Goal: Communication & Community: Answer question/provide support

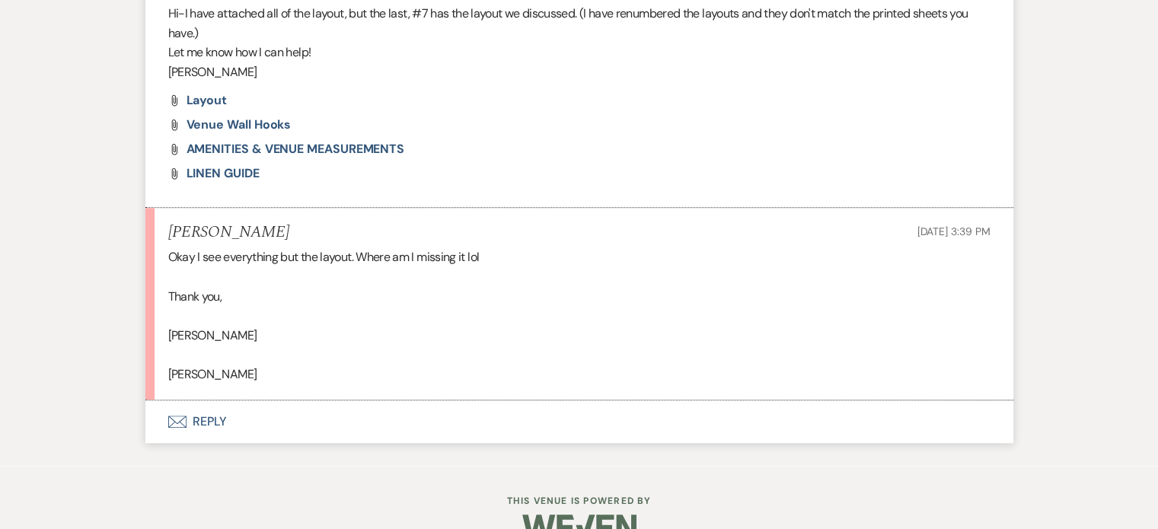
scroll to position [1090, 0]
click at [202, 98] on span "layout" at bounding box center [206, 101] width 41 height 16
click at [174, 416] on use "button" at bounding box center [176, 422] width 18 height 12
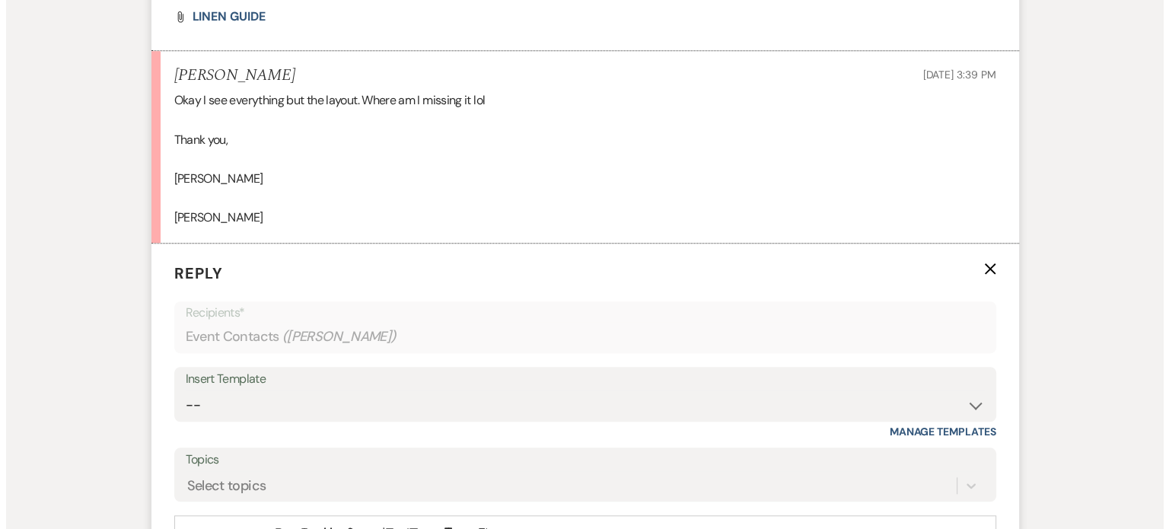
scroll to position [1387, 0]
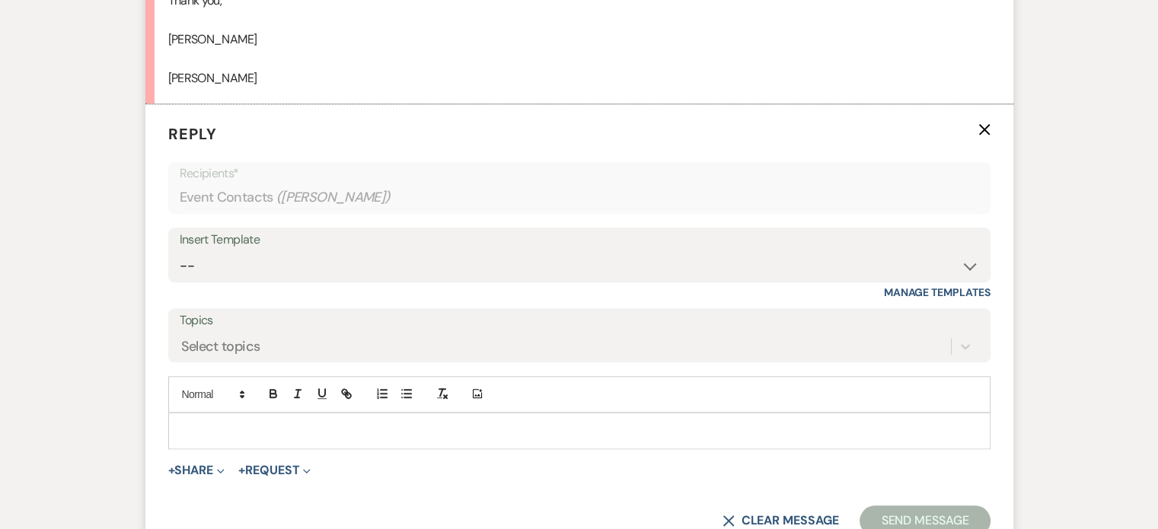
click at [262, 419] on div at bounding box center [579, 430] width 820 height 35
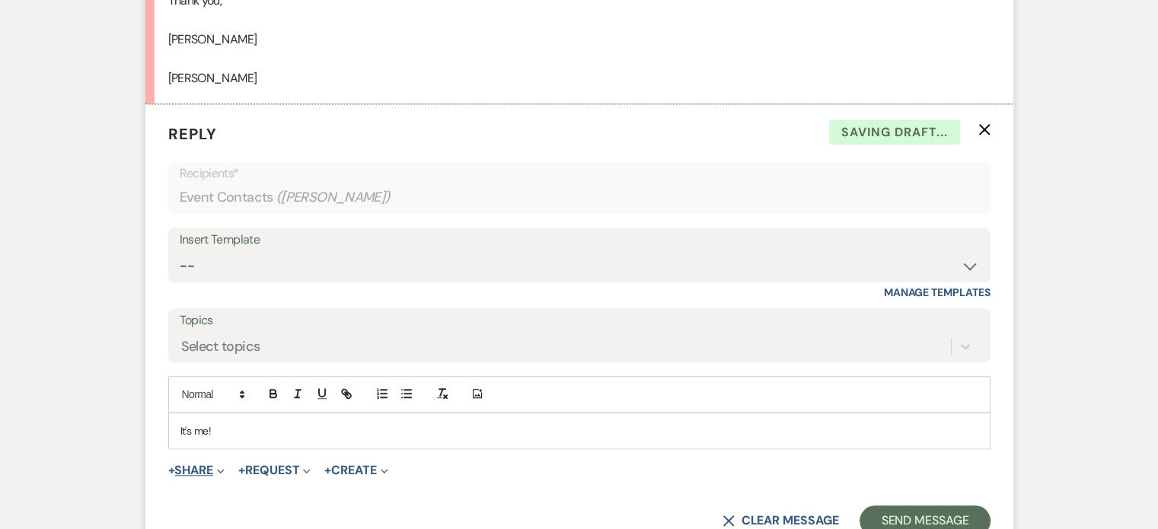
click at [201, 467] on button "+ Share Expand" at bounding box center [196, 470] width 57 height 12
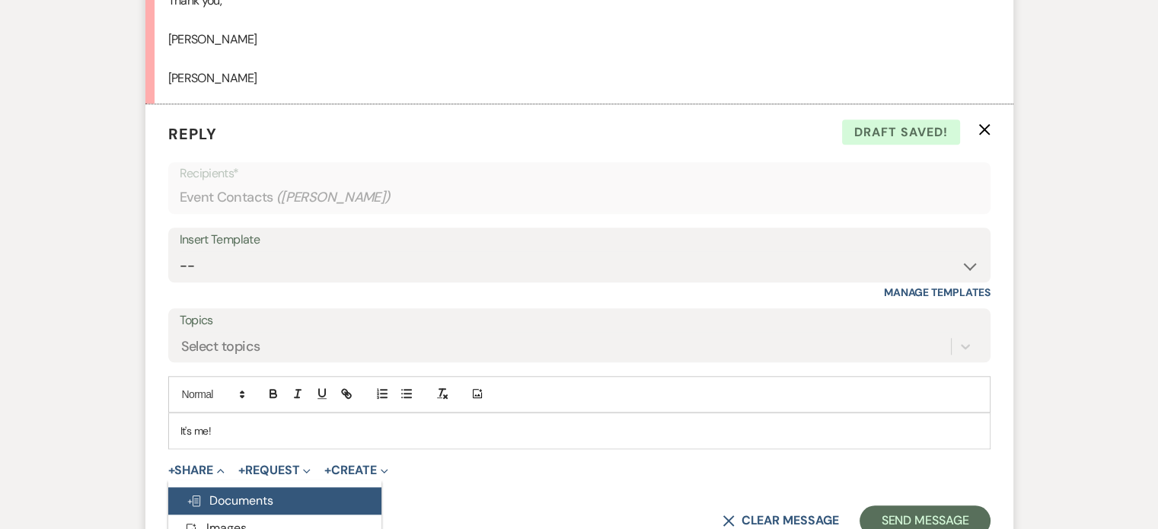
click at [213, 487] on button "Doc Upload Documents" at bounding box center [274, 500] width 213 height 27
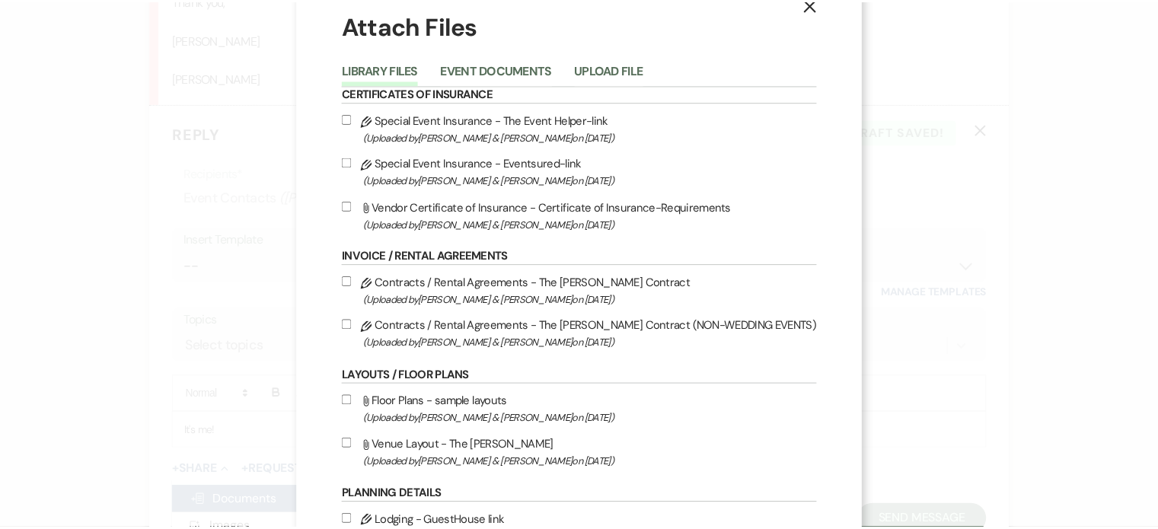
scroll to position [0, 0]
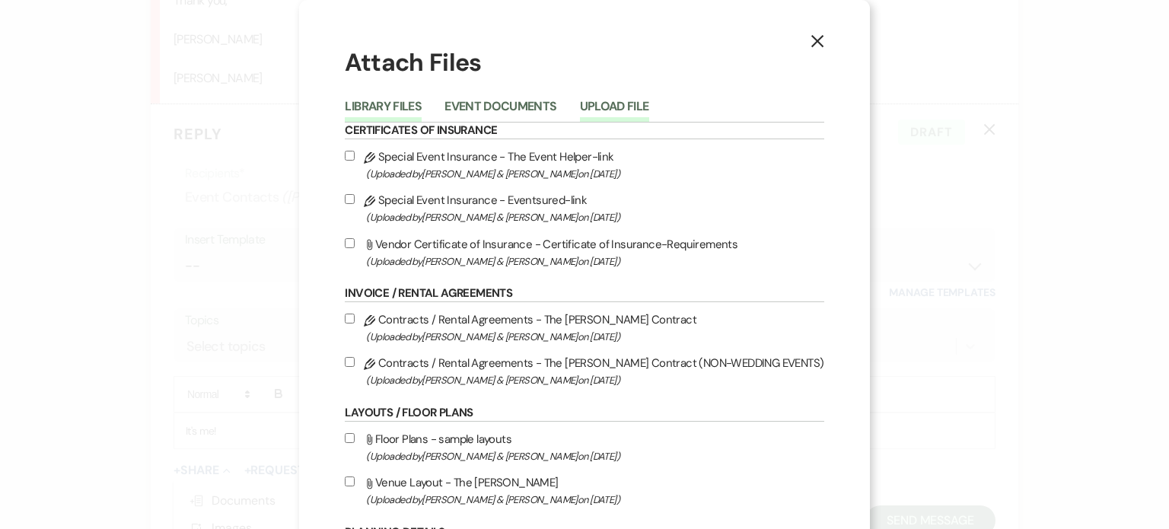
click at [642, 100] on button "Upload File" at bounding box center [614, 110] width 69 height 21
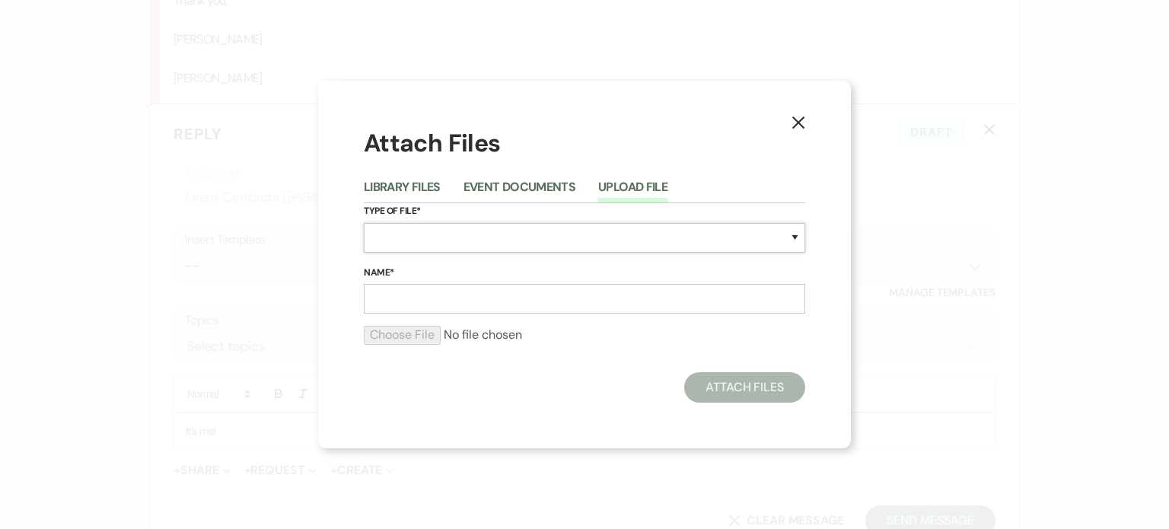
click at [471, 228] on select "Special Event Insurance Vendor Certificate of Insurance Contracts / Rental Agre…" at bounding box center [584, 238] width 441 height 30
select select "0"
click at [364, 223] on select "Special Event Insurance Vendor Certificate of Insurance Contracts / Rental Agre…" at bounding box center [584, 238] width 441 height 30
click at [389, 301] on input "Name*" at bounding box center [584, 299] width 441 height 30
type input "layouts"
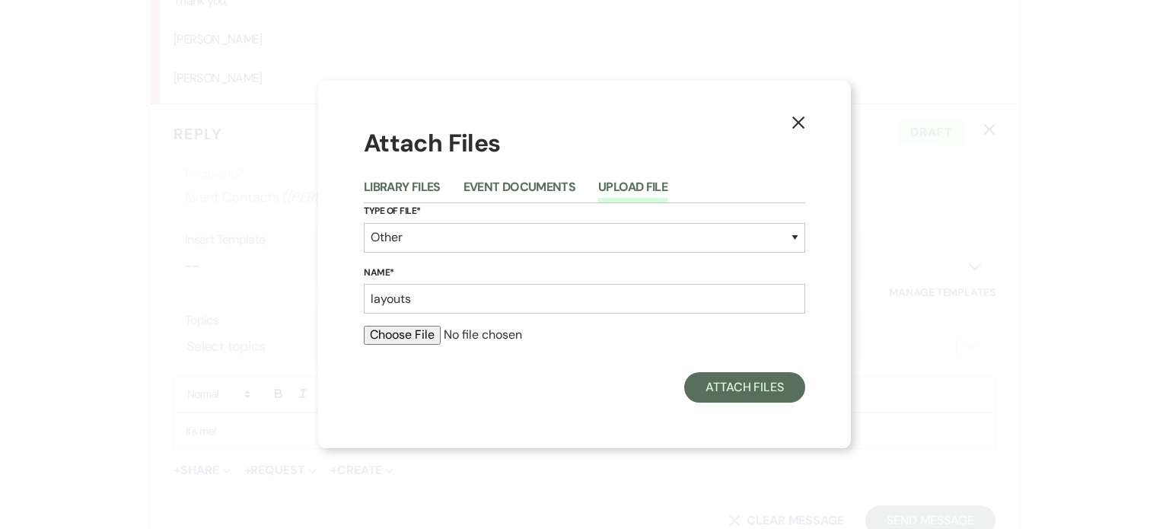
click at [416, 334] on input "file" at bounding box center [584, 335] width 441 height 18
click at [631, 199] on button "Upload File" at bounding box center [632, 191] width 69 height 21
click at [390, 340] on input "file" at bounding box center [584, 335] width 441 height 18
type input "C:\fakepath\TABLE LAYOUTS-BAR AND BUFFET-CV Education Foundation.pdf"
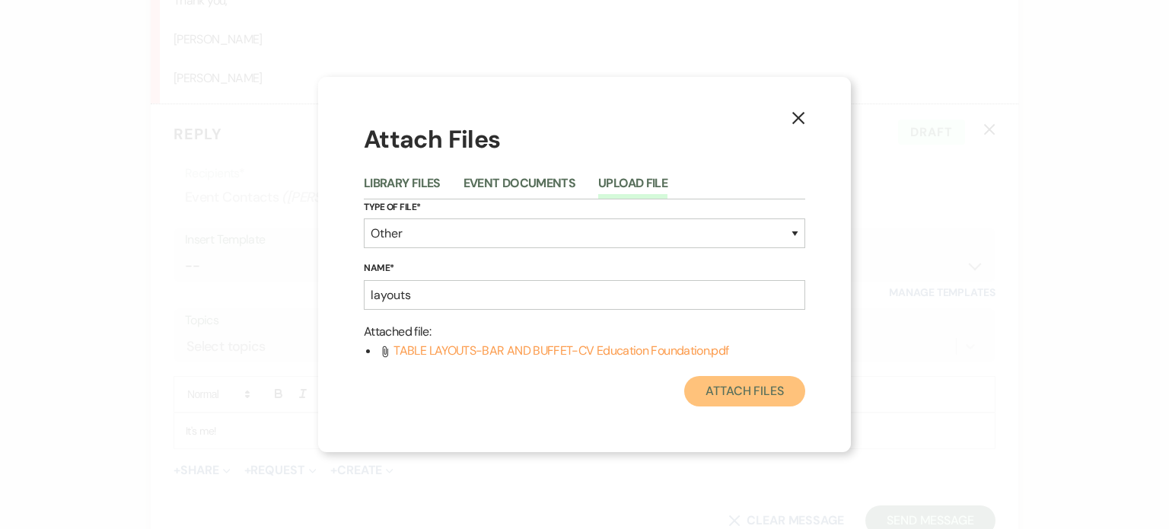
click at [709, 392] on button "Attach Files" at bounding box center [744, 391] width 121 height 30
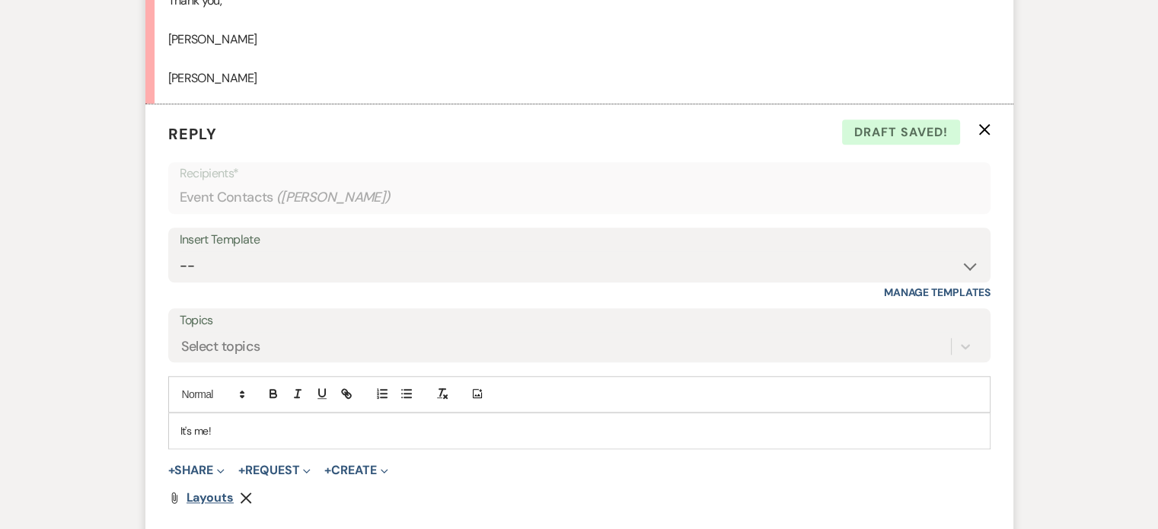
click at [205, 496] on span "layouts" at bounding box center [209, 497] width 47 height 16
click at [246, 491] on button "Remove" at bounding box center [249, 497] width 18 height 13
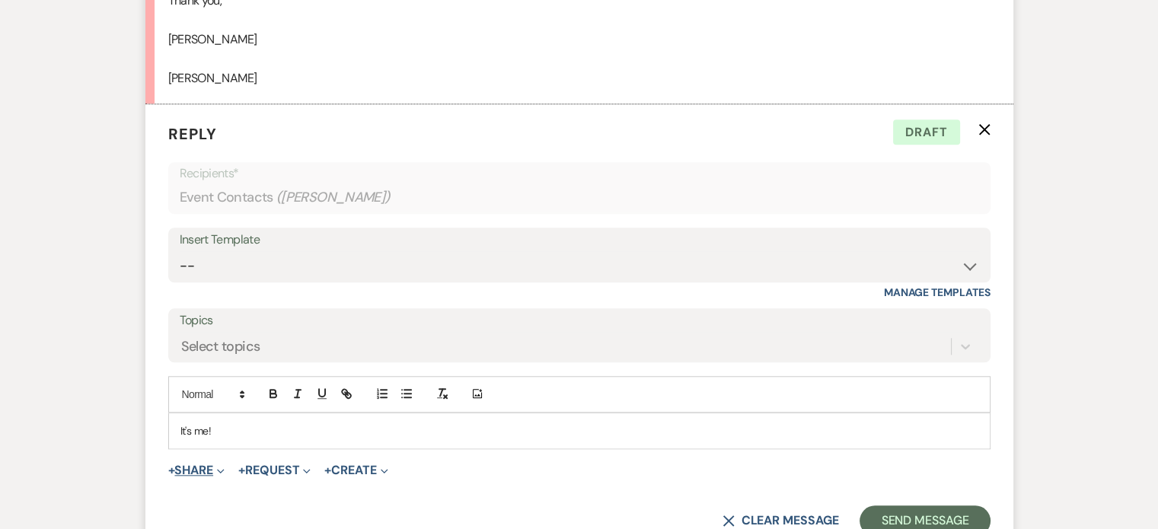
click at [225, 464] on span "Expand" at bounding box center [218, 470] width 11 height 16
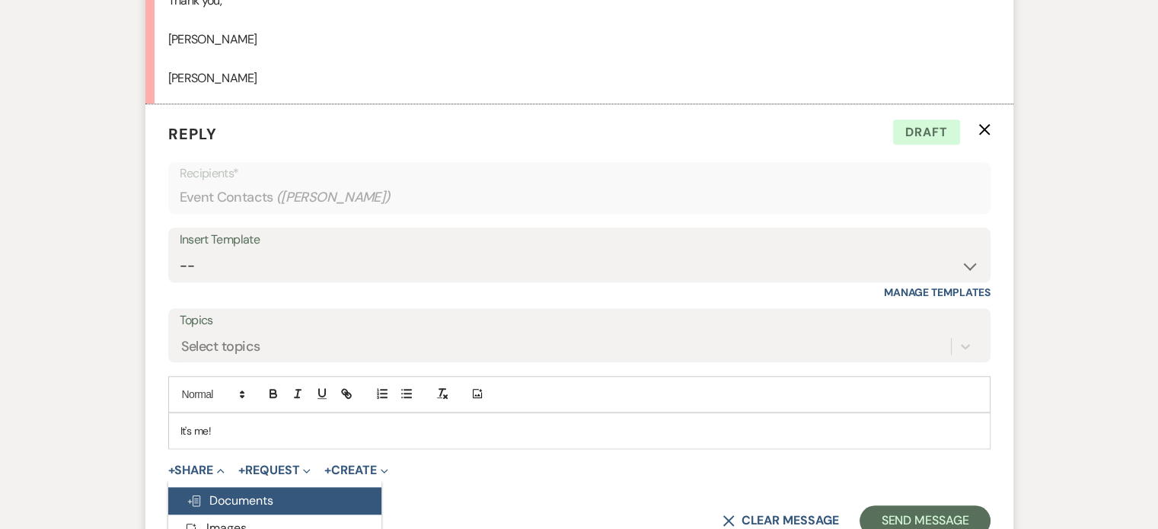
click at [225, 496] on span "Doc Upload Documents" at bounding box center [229, 500] width 87 height 16
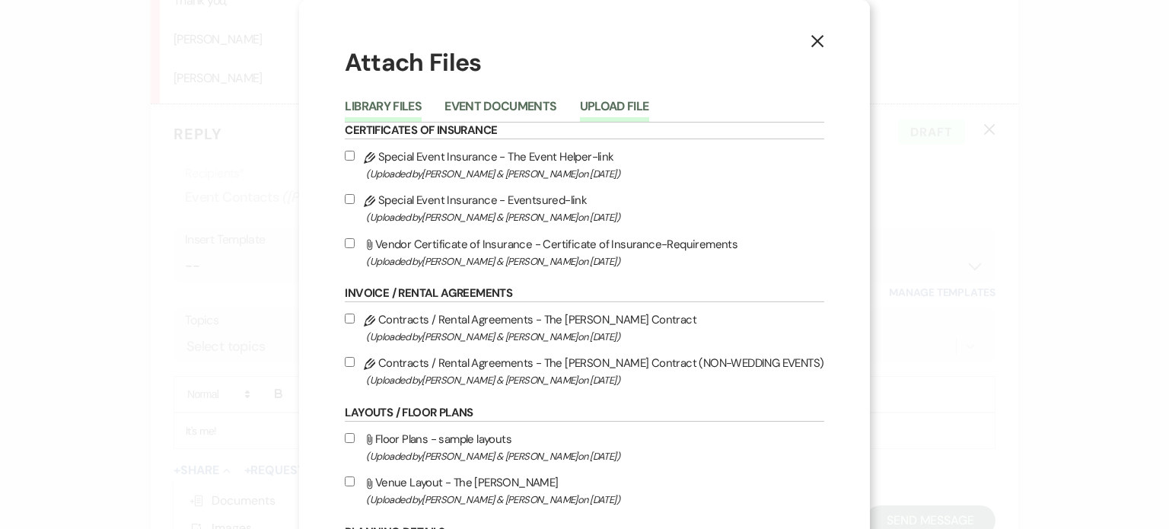
click at [645, 105] on button "Upload File" at bounding box center [614, 110] width 69 height 21
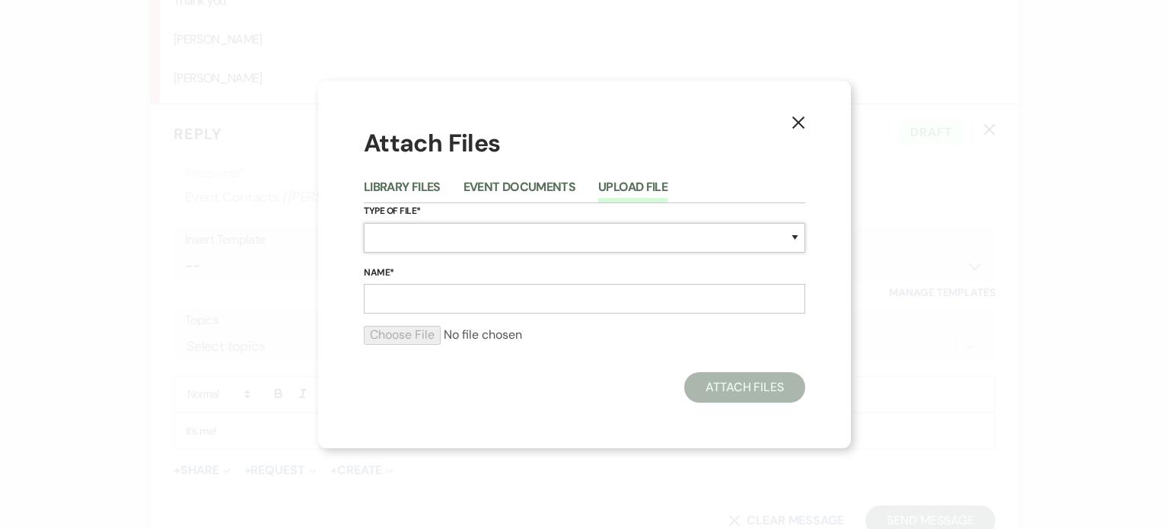
click at [572, 239] on select "Special Event Insurance Vendor Certificate of Insurance Contracts / Rental Agre…" at bounding box center [584, 238] width 441 height 30
select select "0"
click at [364, 223] on select "Special Event Insurance Vendor Certificate of Insurance Contracts / Rental Agre…" at bounding box center [584, 238] width 441 height 30
click at [671, 291] on input "Name*" at bounding box center [584, 299] width 441 height 30
type input "layout"
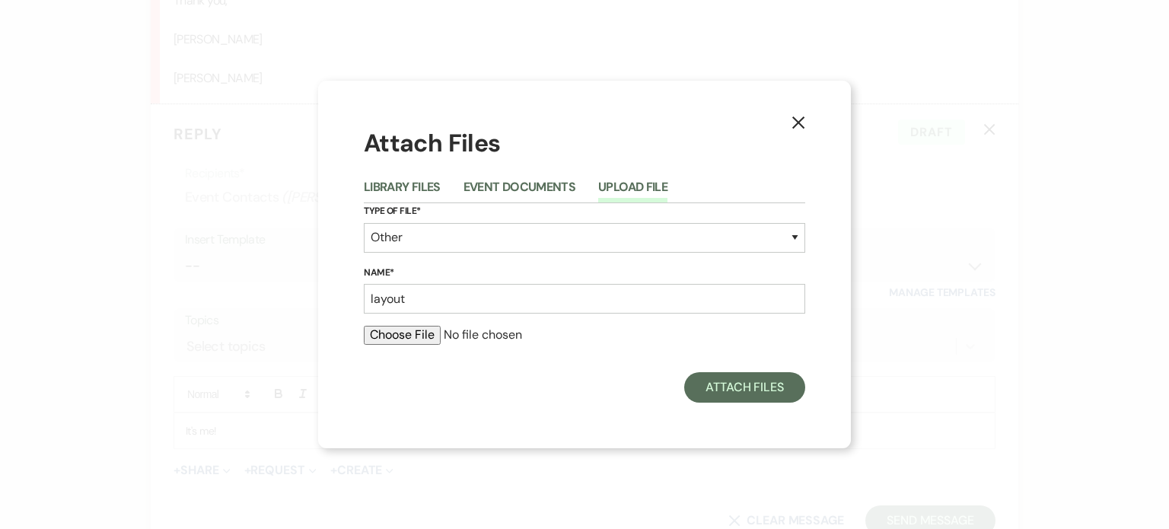
click at [405, 339] on input "file" at bounding box center [584, 335] width 441 height 18
click at [615, 185] on button "Upload File" at bounding box center [632, 191] width 69 height 21
click at [384, 331] on input "file" at bounding box center [584, 335] width 441 height 18
type input "C:\fakepath\TABLE LAYOUTS-BAR AND BUFFET-fundraising templates-CV Education Fou…"
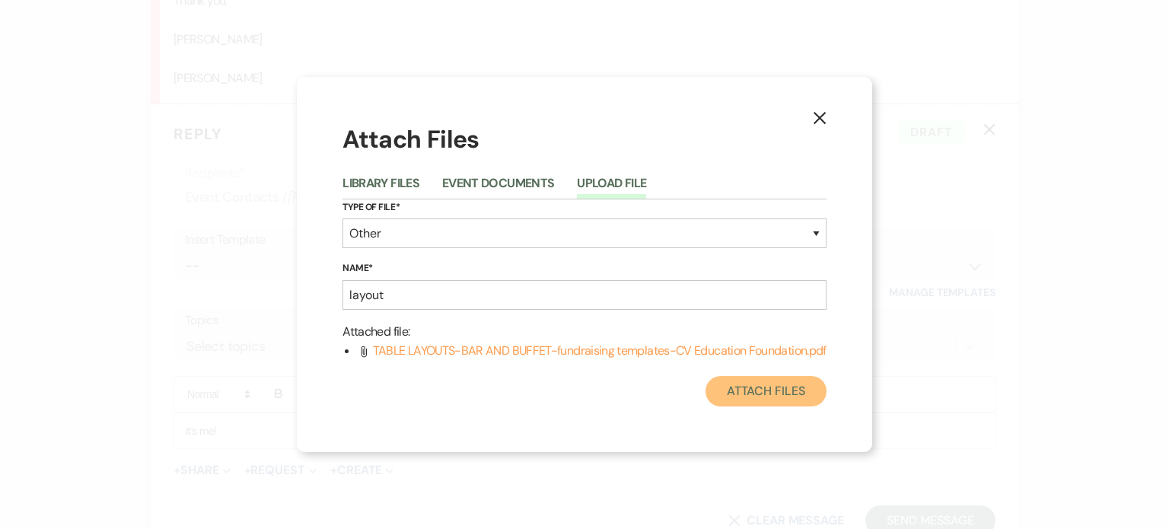
click at [760, 390] on button "Attach Files" at bounding box center [766, 391] width 121 height 30
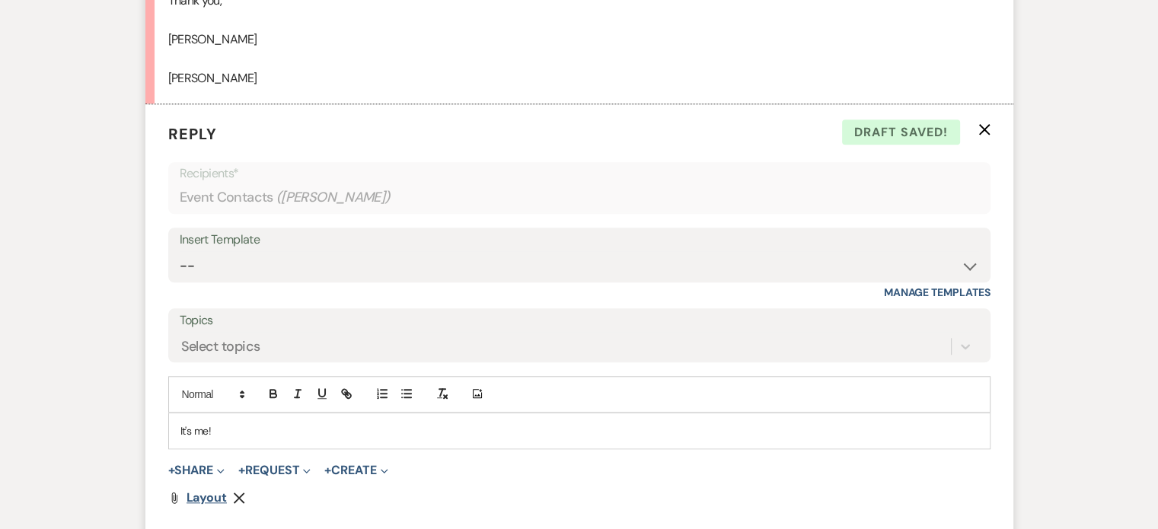
click at [203, 492] on span "layout" at bounding box center [206, 497] width 41 height 16
click at [326, 434] on p "It's me!" at bounding box center [579, 430] width 798 height 17
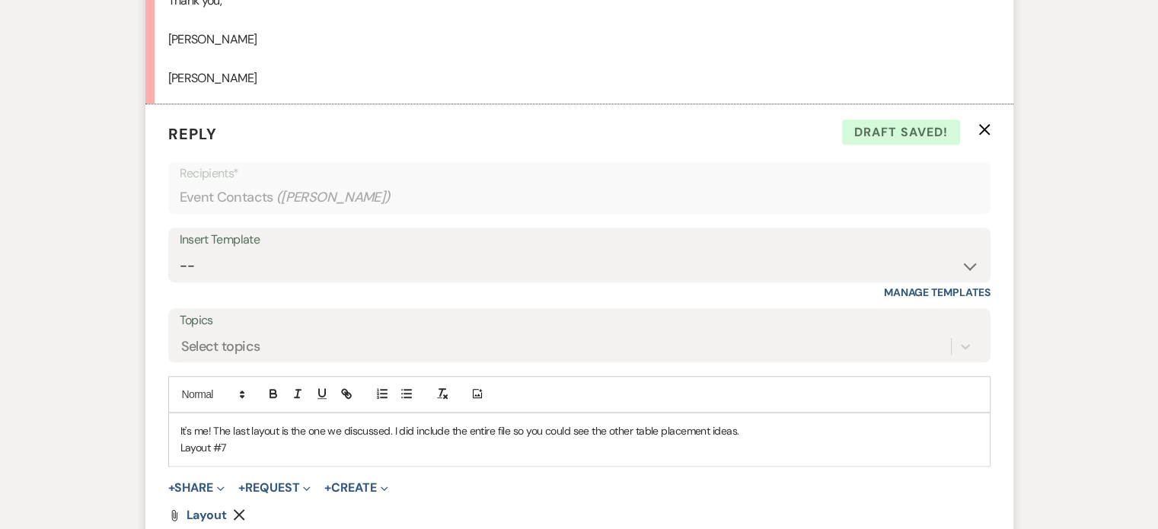
click at [392, 426] on p "It's me! The last layout is the one we discussed. I did include the entire file…" at bounding box center [579, 430] width 798 height 17
click at [394, 428] on p "It's me! The last layout is the one we discussed. I did include the entire file…" at bounding box center [579, 430] width 798 height 17
click at [392, 419] on div "It's me! The last layout is the one we discussed ,did include the entire file s…" at bounding box center [579, 439] width 820 height 53
click at [290, 446] on p "Layout #7" at bounding box center [579, 447] width 798 height 17
click at [444, 425] on p "It's me! The last layout is the one we discussed , Layout #7. I did include the…" at bounding box center [579, 430] width 798 height 17
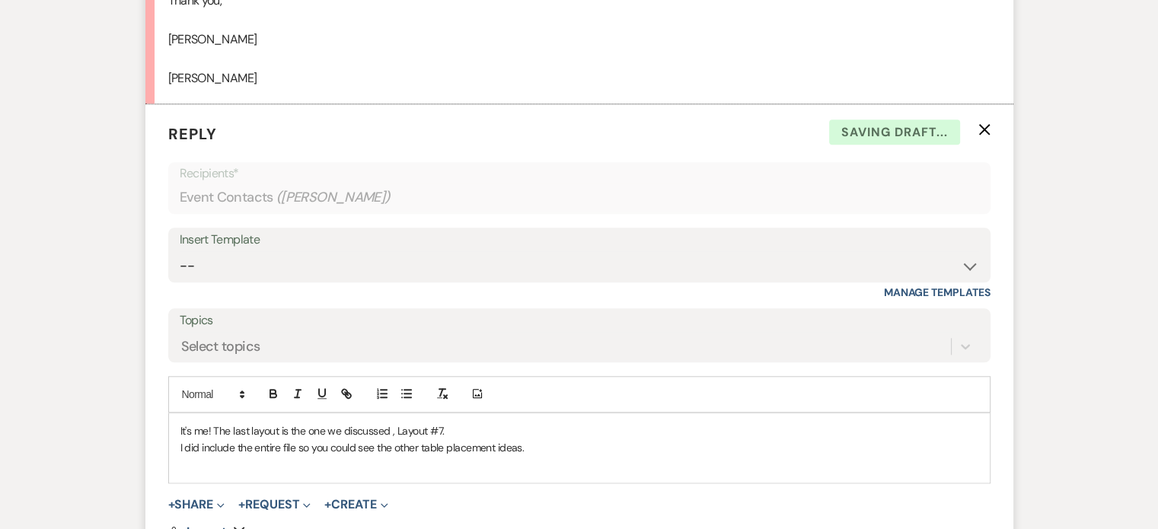
click at [607, 457] on p at bounding box center [579, 465] width 798 height 17
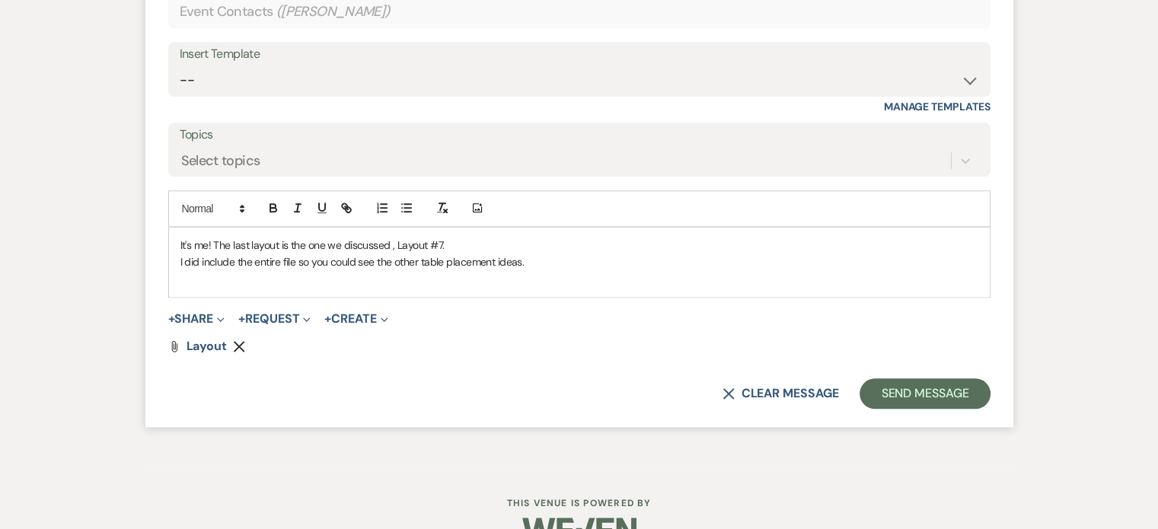
scroll to position [1607, 0]
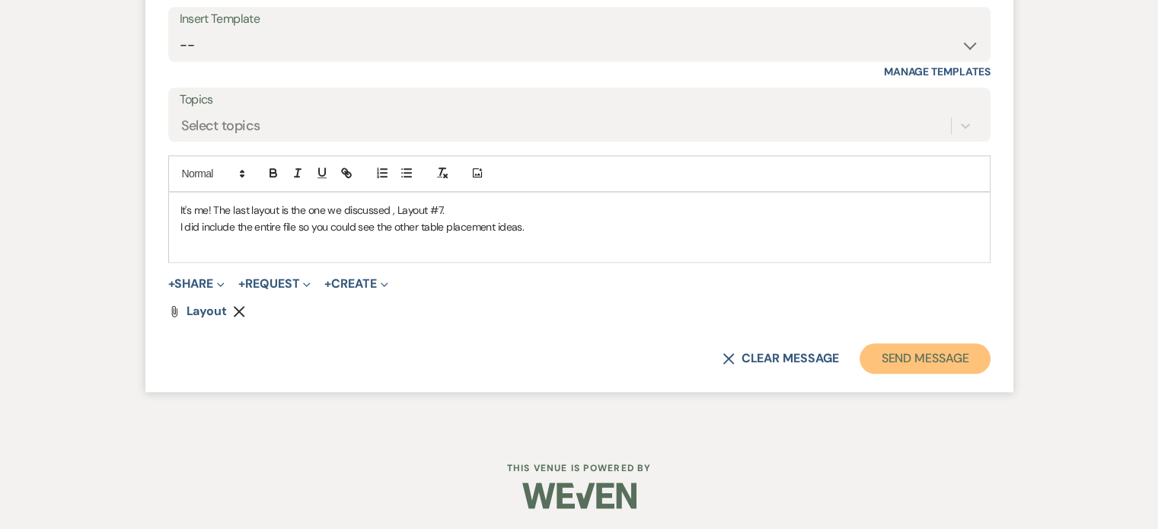
click at [903, 355] on button "Send Message" at bounding box center [924, 358] width 130 height 30
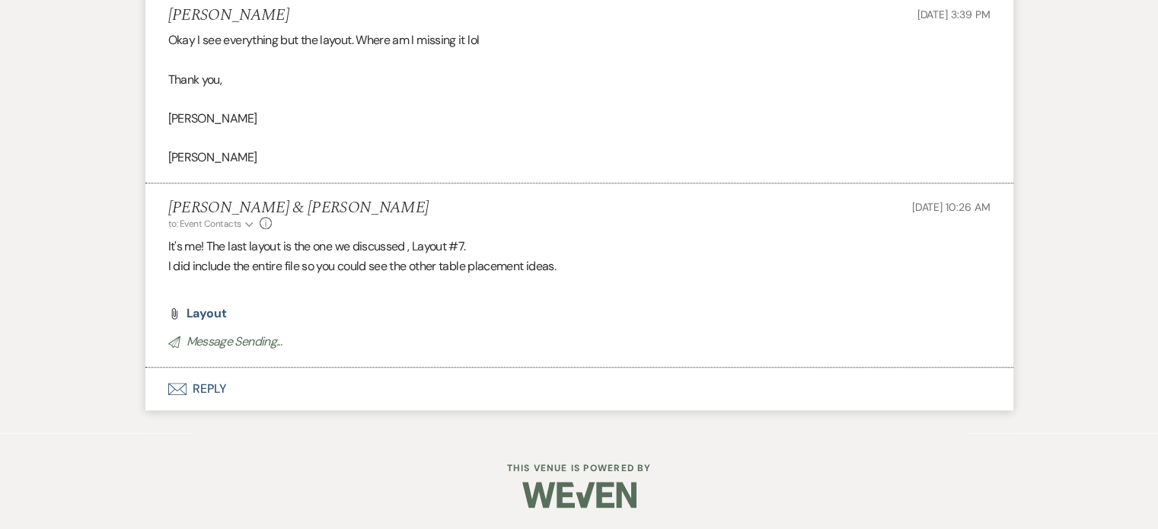
scroll to position [1288, 0]
